Goal: Task Accomplishment & Management: Manage account settings

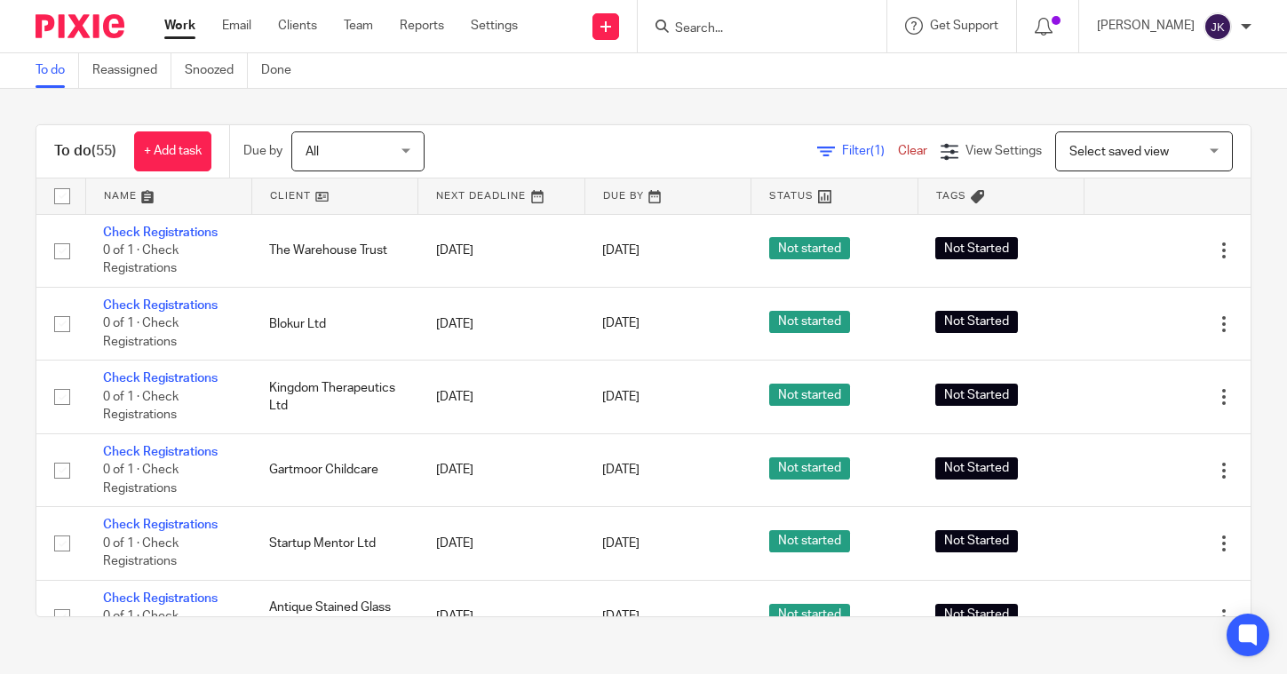
click at [1251, 34] on div "[PERSON_NAME]" at bounding box center [1174, 26] width 155 height 28
click at [1220, 131] on li "Logout" at bounding box center [1191, 124] width 117 height 26
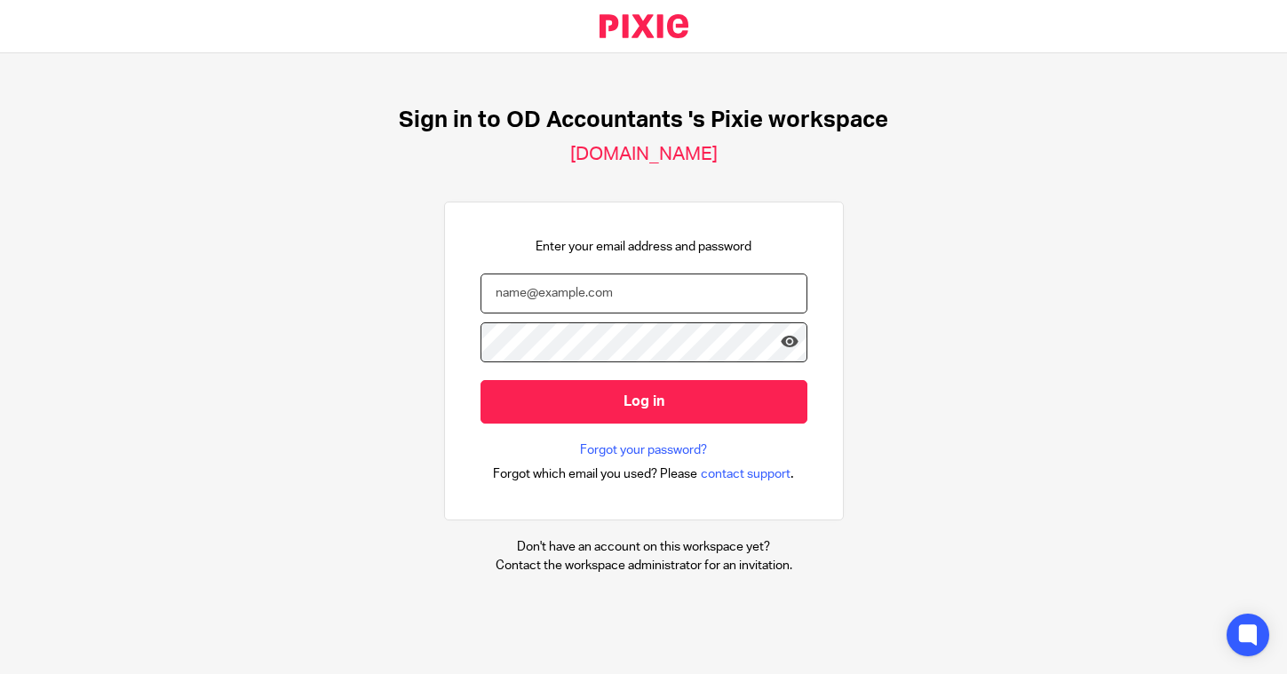
click at [578, 304] on input "email" at bounding box center [643, 294] width 327 height 40
type input "johannekassardjian@probusinessuk.com"
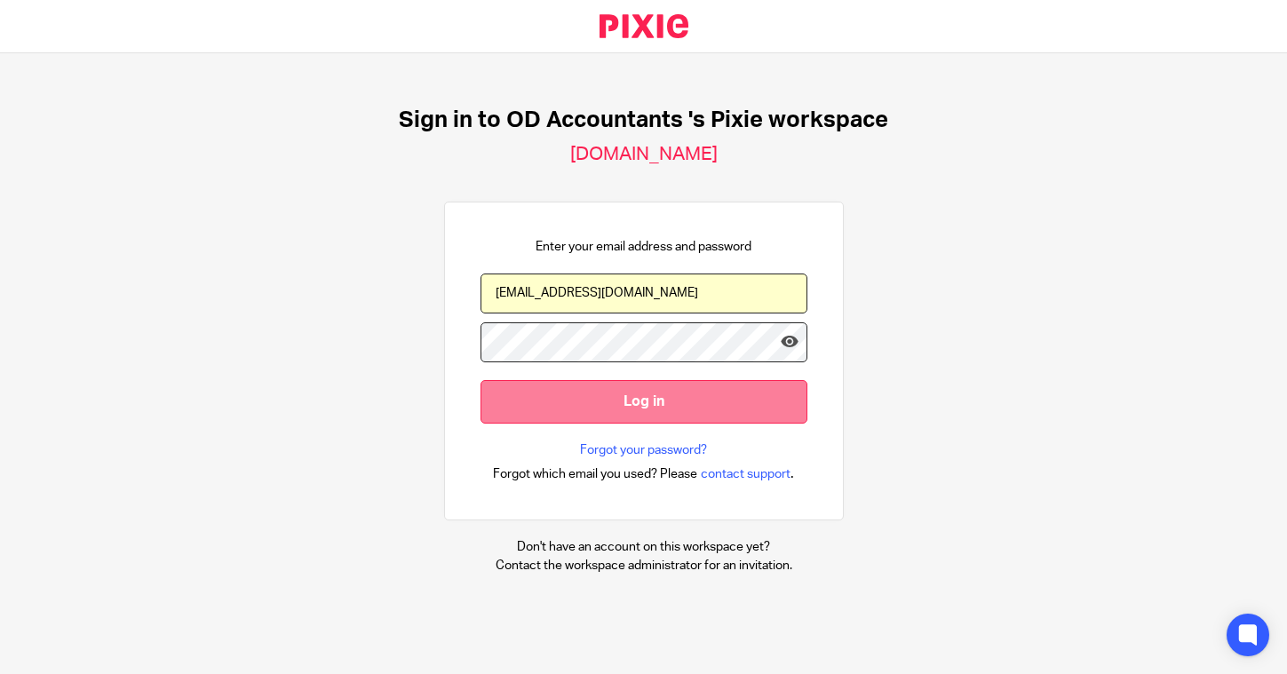
click at [611, 403] on input "Log in" at bounding box center [643, 402] width 327 height 44
